Goal: Obtain resource: Obtain resource

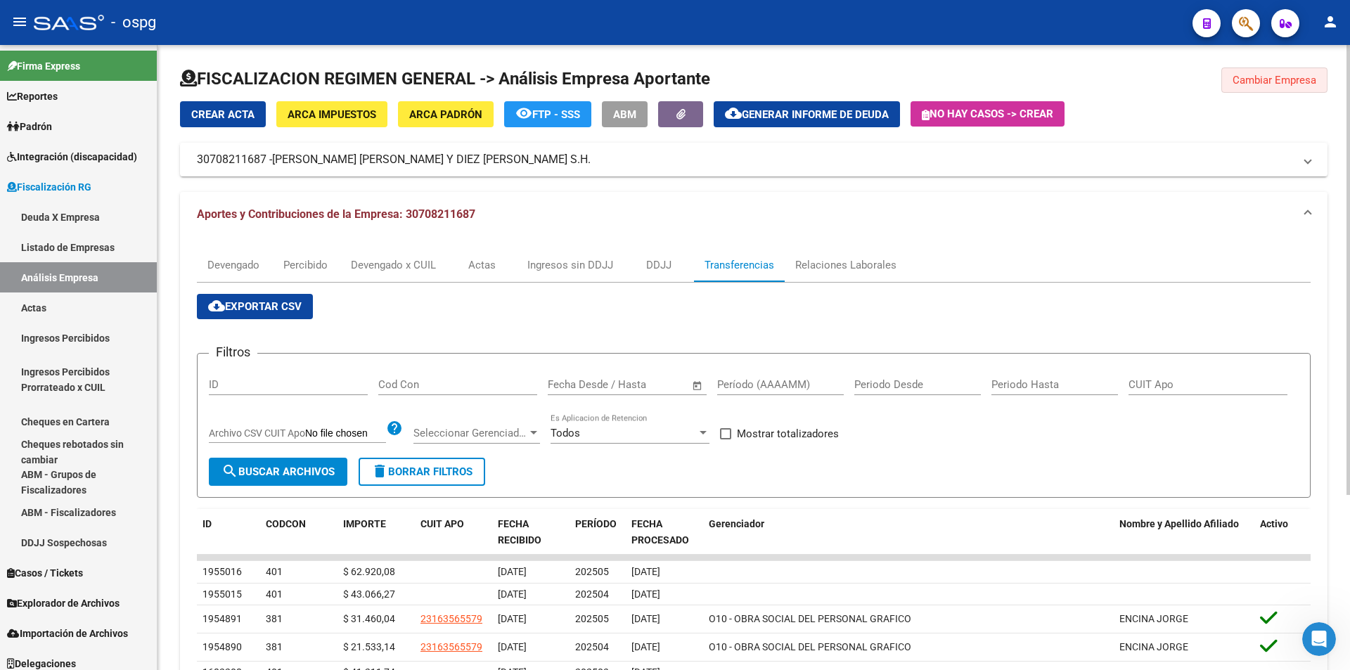
click at [1277, 77] on span "Cambiar Empresa" at bounding box center [1275, 80] width 84 height 13
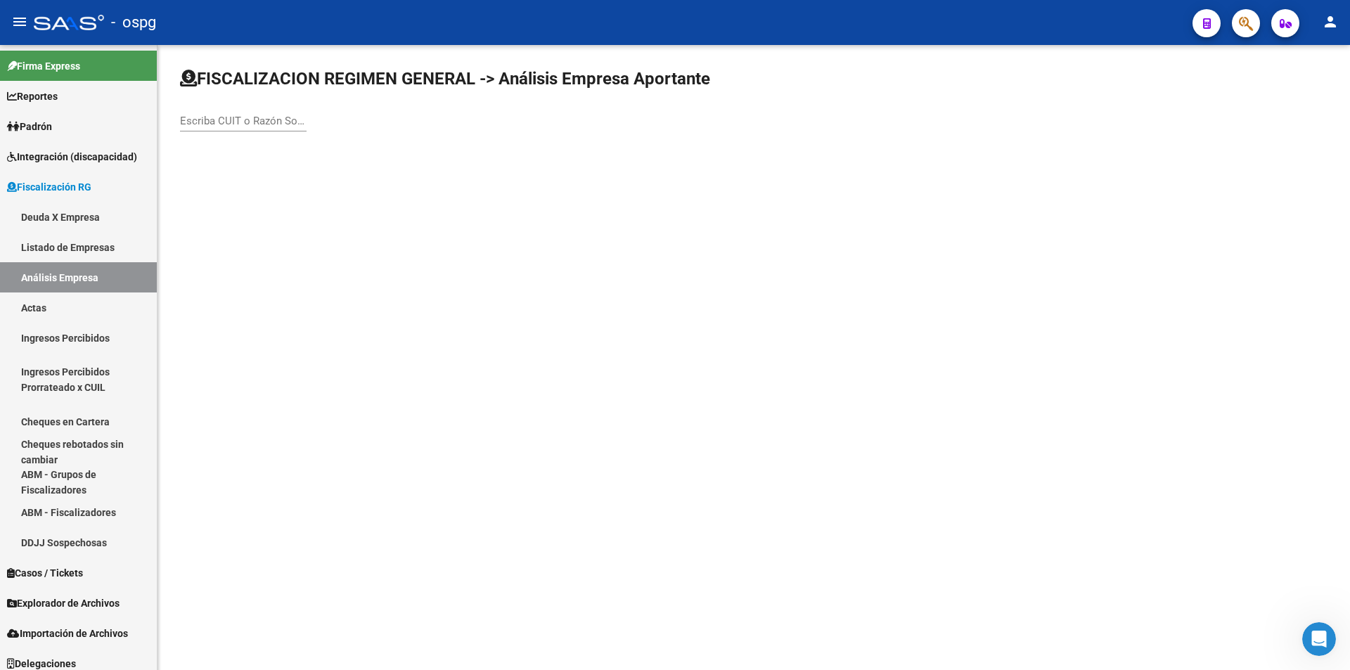
click at [235, 125] on input "Escriba CUIT o Razón Social para buscar" at bounding box center [243, 121] width 127 height 13
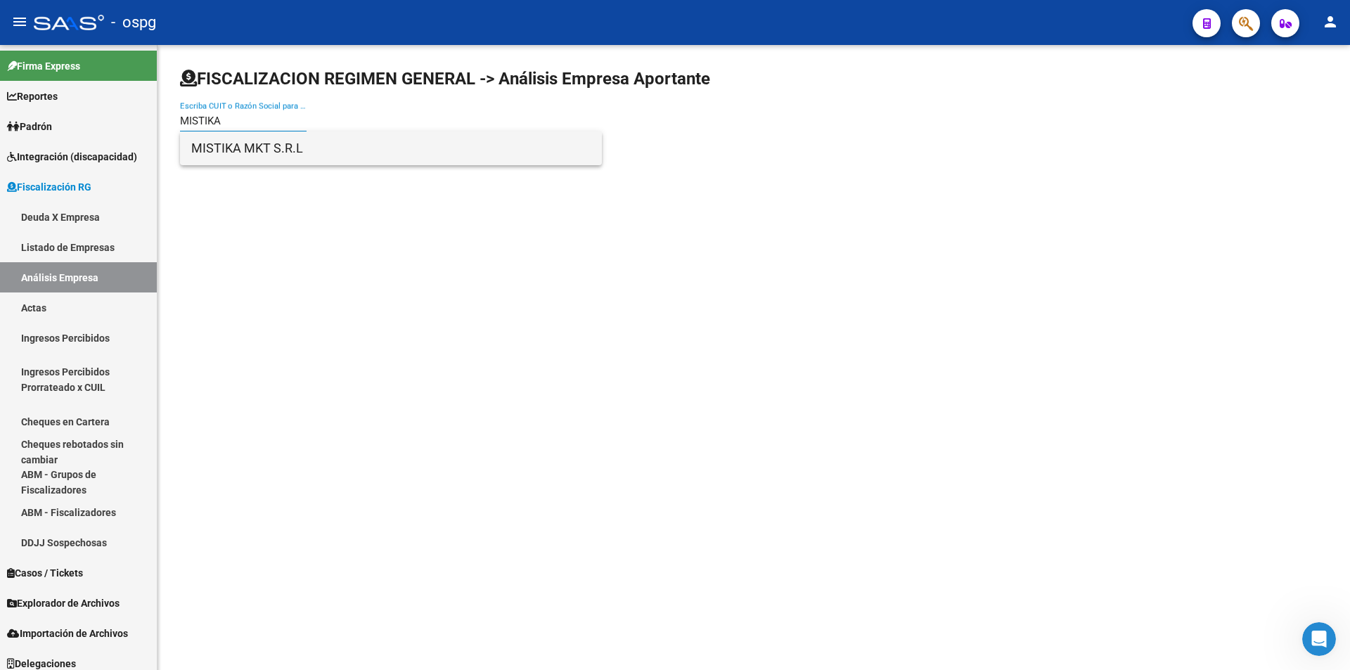
type input "MISTIKA"
click at [253, 148] on span "MISTIKA MKT S.R.L" at bounding box center [390, 149] width 399 height 34
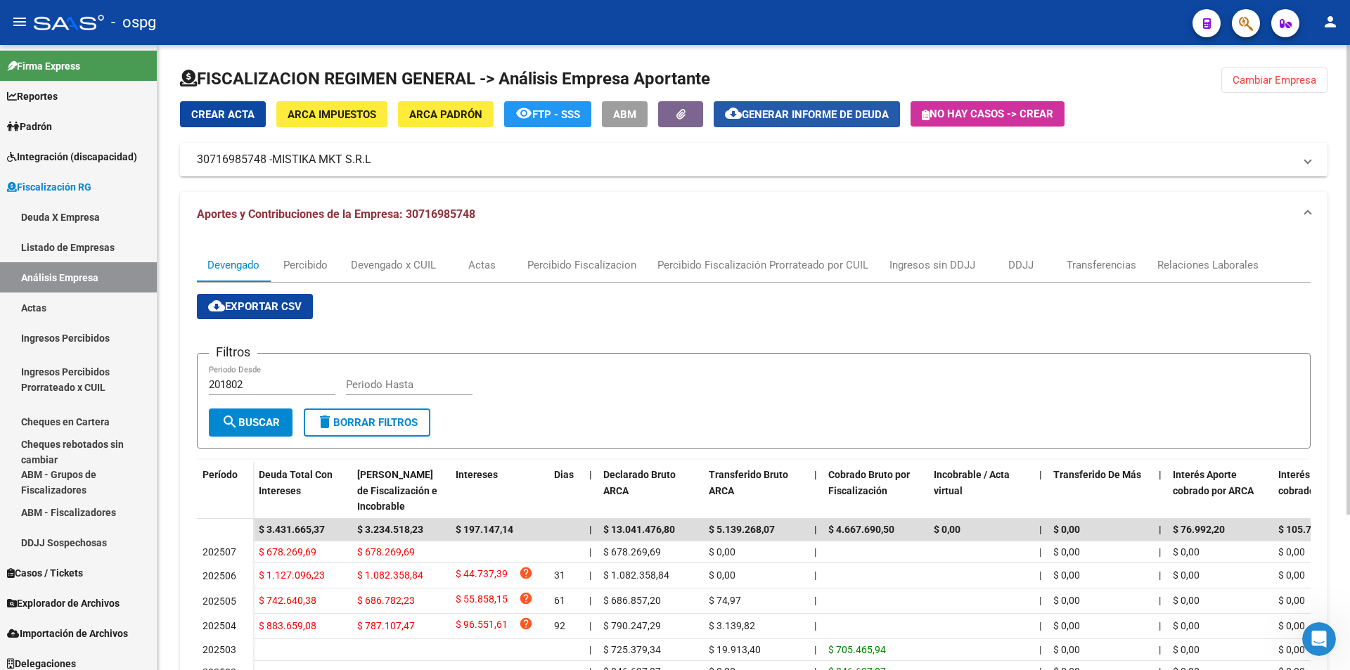
click at [832, 120] on span "Generar informe de deuda" at bounding box center [815, 114] width 147 height 13
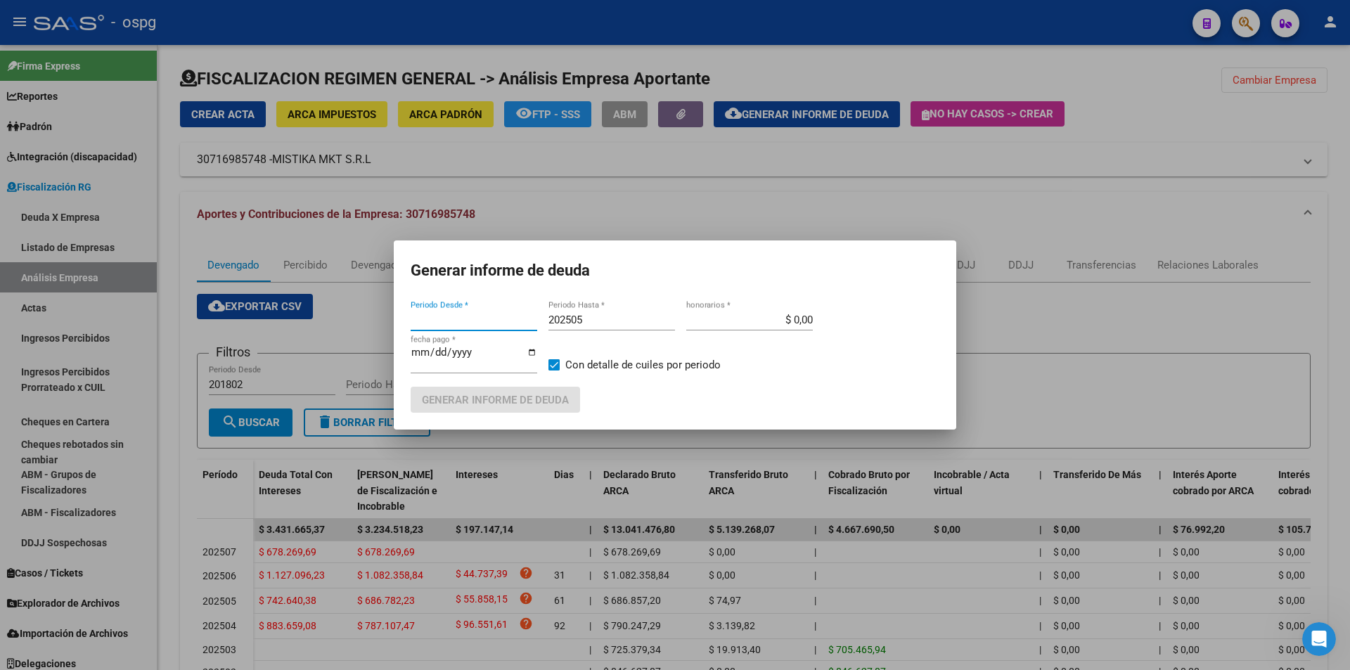
type input "202504"
click at [601, 316] on input "202505" at bounding box center [612, 320] width 127 height 13
type input "202506"
click at [557, 363] on span at bounding box center [554, 364] width 11 height 11
click at [554, 371] on input "Con detalle de cuiles por periodo" at bounding box center [553, 371] width 1 height 1
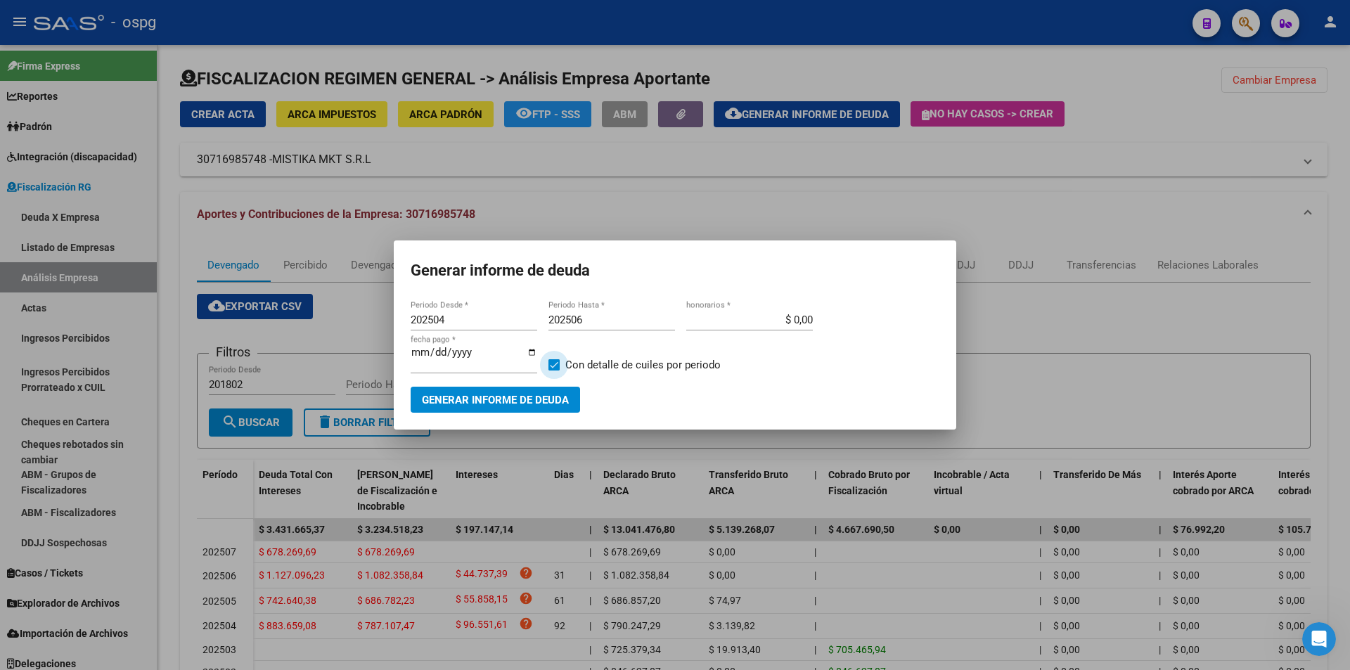
checkbox input "false"
click at [561, 399] on span "Generar informe de deuda" at bounding box center [495, 400] width 147 height 13
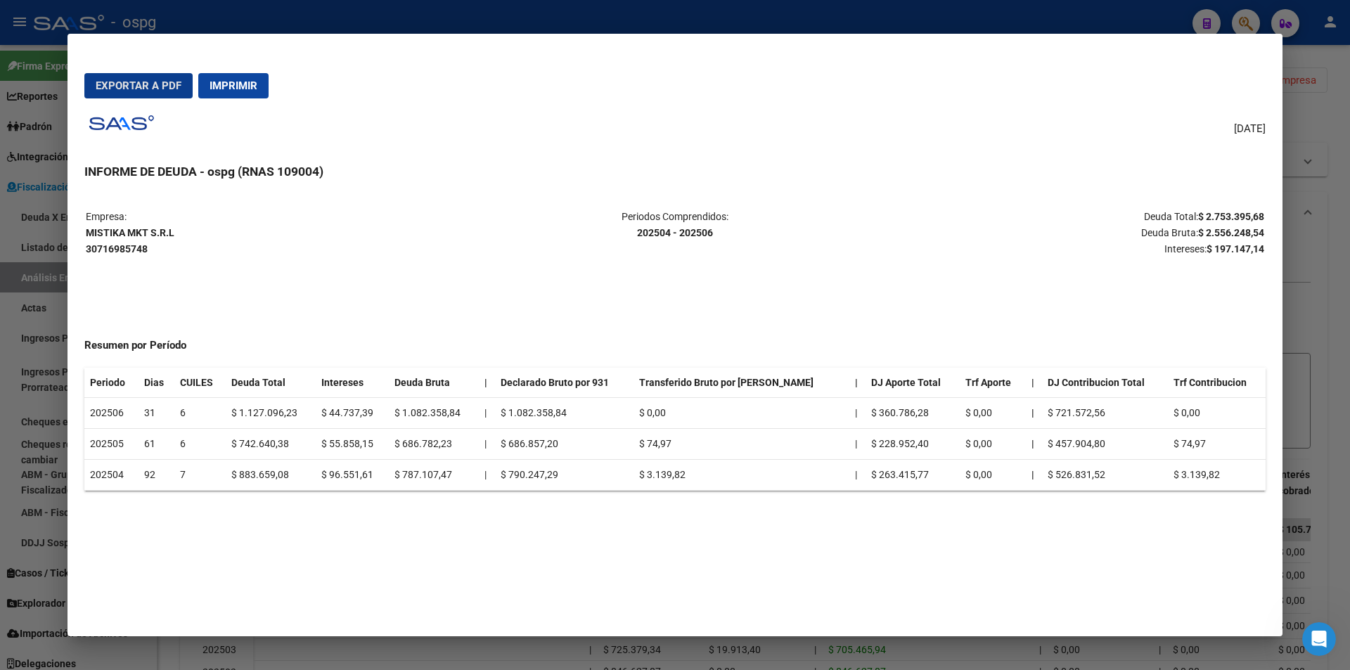
click at [143, 89] on span "Exportar a PDF" at bounding box center [139, 85] width 86 height 13
click at [1341, 250] on div at bounding box center [675, 335] width 1350 height 670
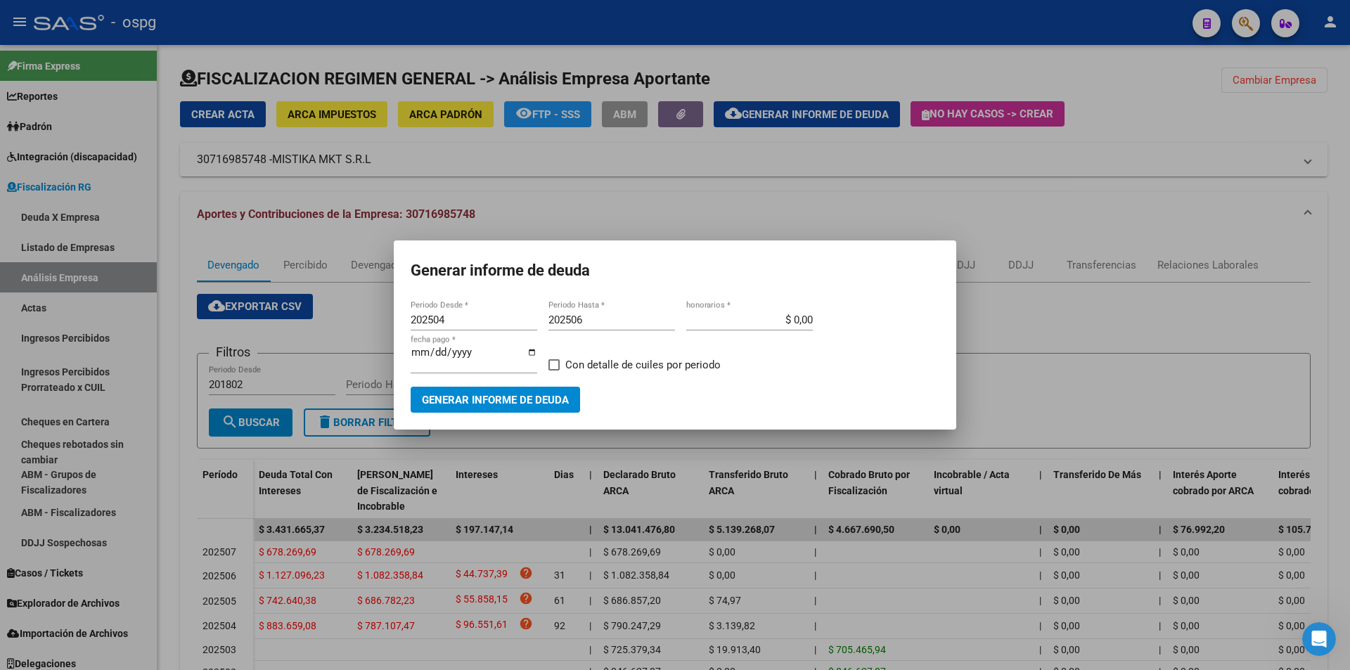
click at [1341, 250] on div at bounding box center [675, 335] width 1350 height 670
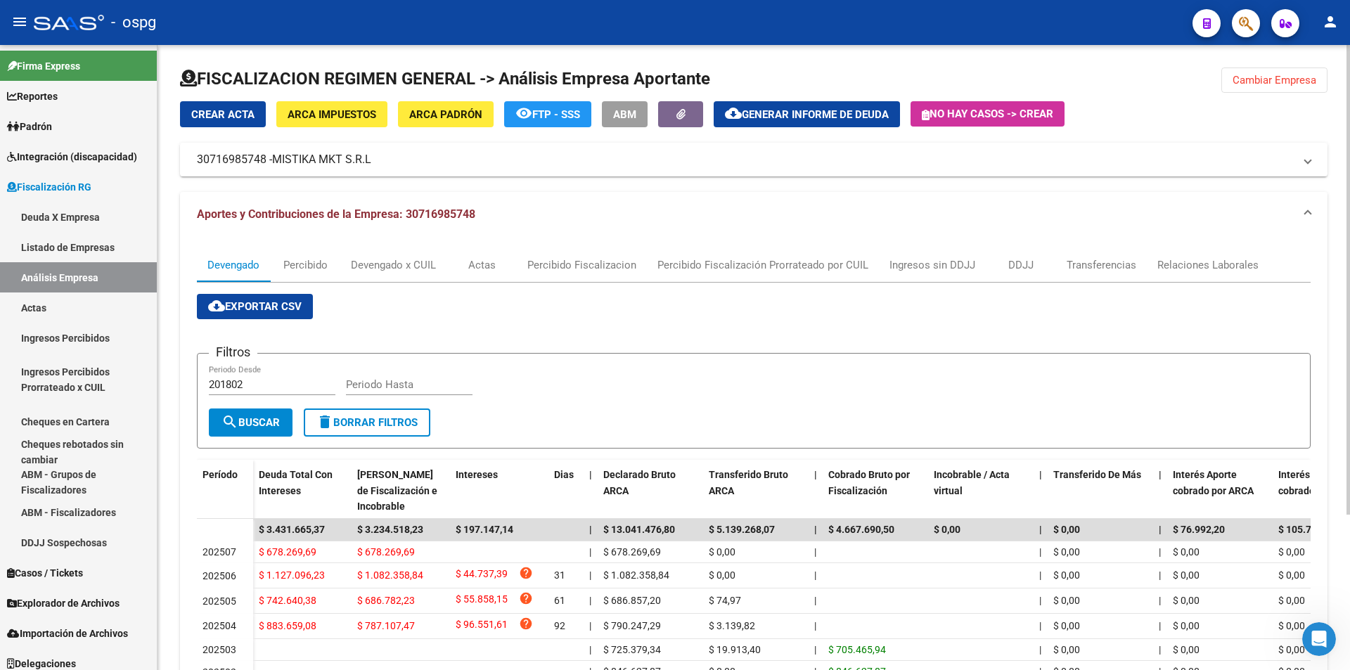
click at [1299, 102] on div "Crear Acta ARCA Impuestos ARCA Padrón remove_red_eye FTP - SSS ABM cloud_downlo…" at bounding box center [754, 138] width 1148 height 75
click at [1299, 92] on button "Cambiar Empresa" at bounding box center [1274, 80] width 106 height 25
